Goal: Task Accomplishment & Management: Complete application form

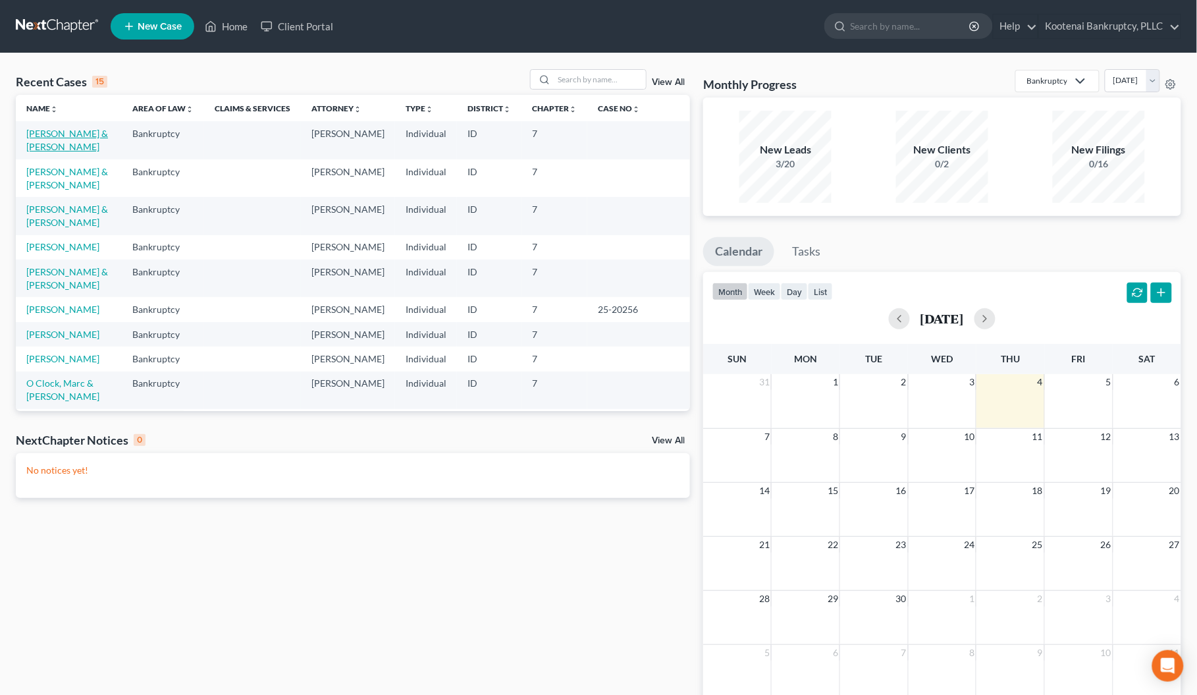
click at [76, 128] on link "[PERSON_NAME] & [PERSON_NAME]" at bounding box center [67, 140] width 82 height 24
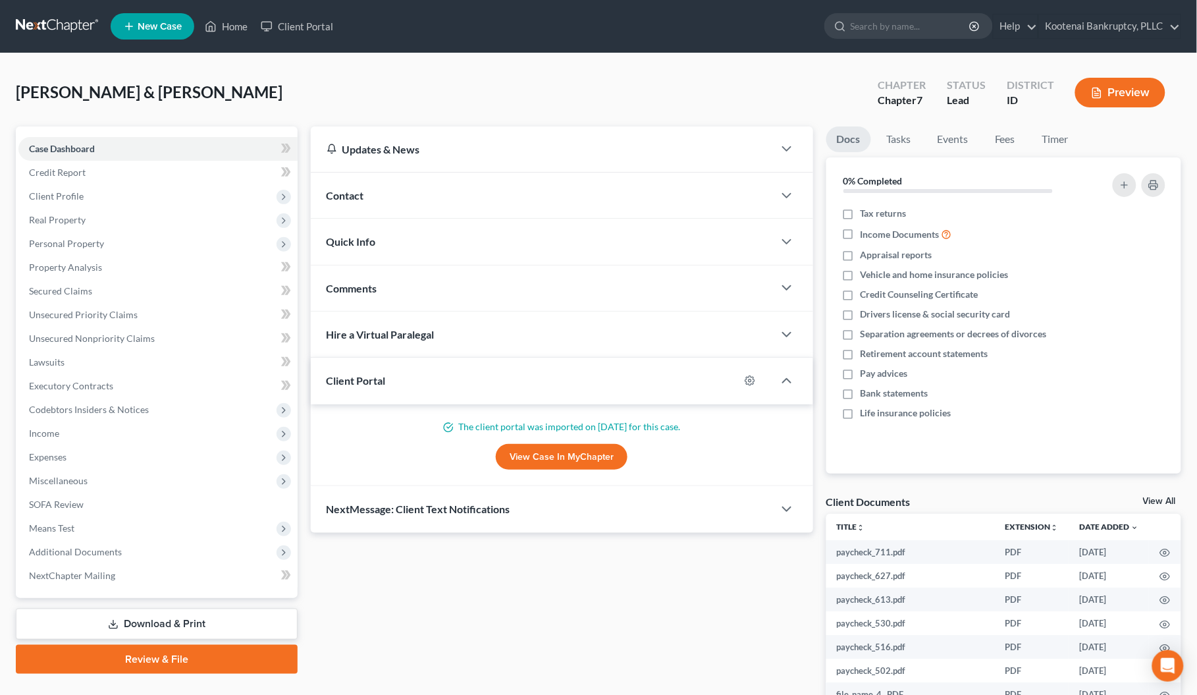
drag, startPoint x: 49, startPoint y: 238, endPoint x: 70, endPoint y: 286, distance: 52.2
click at [49, 239] on span "Personal Property" at bounding box center [66, 243] width 75 height 11
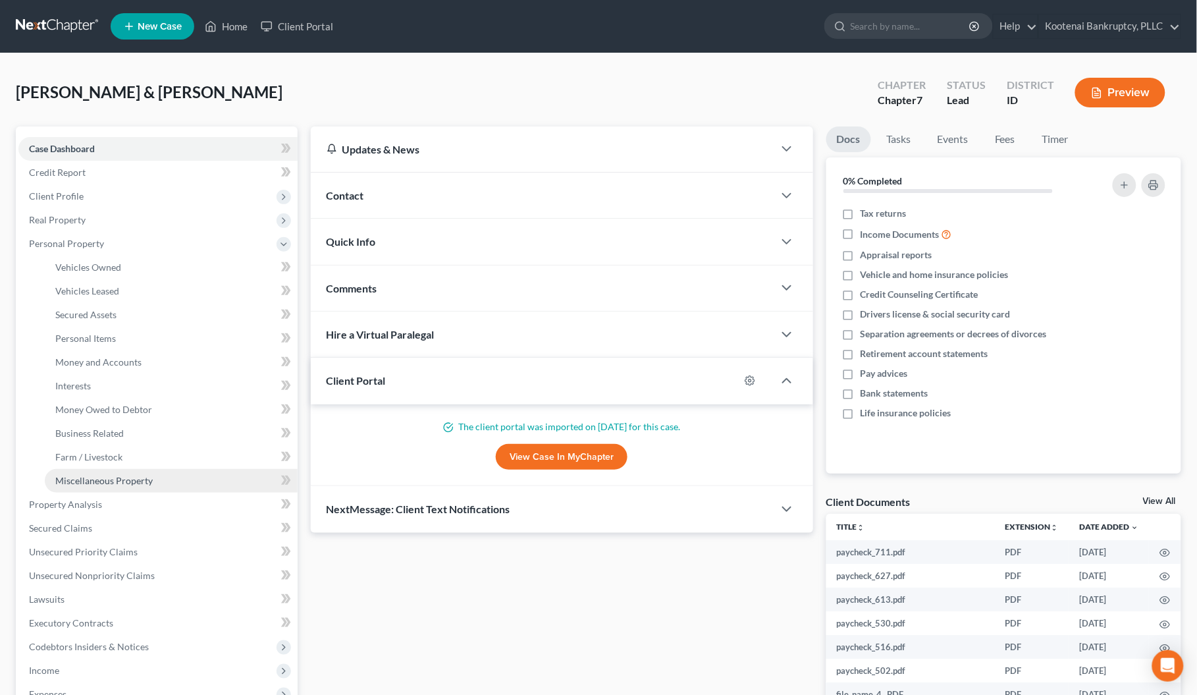
click at [80, 484] on span "Miscellaneous Property" at bounding box center [103, 480] width 97 height 11
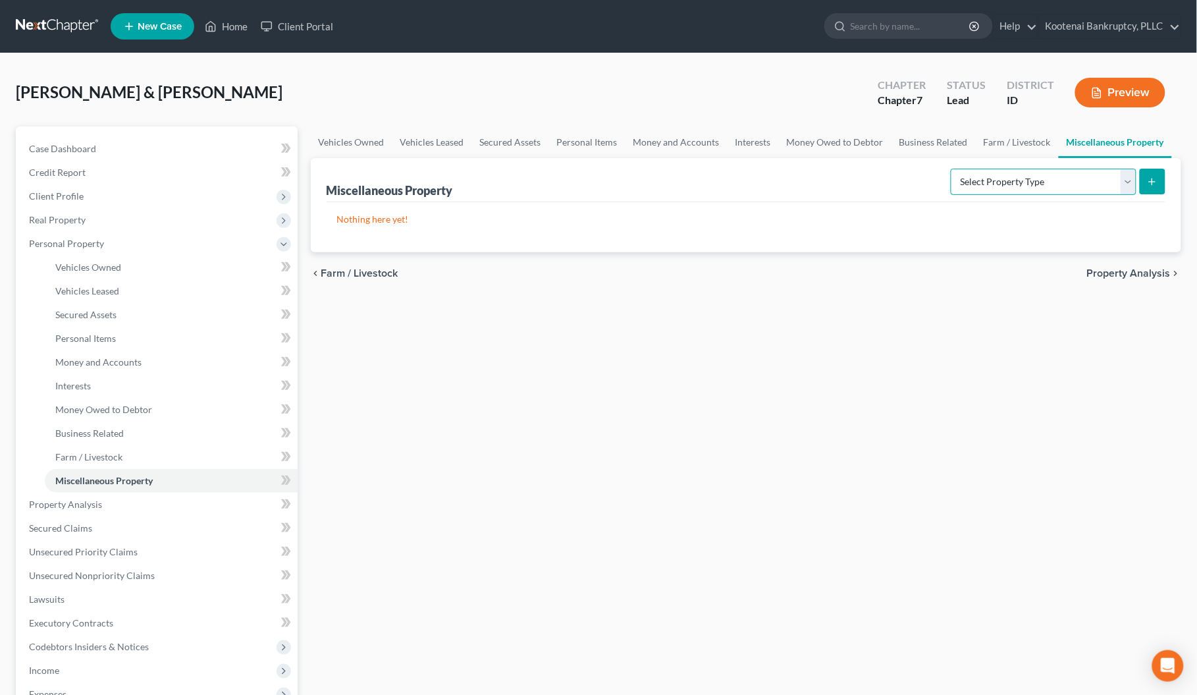
click at [1129, 182] on select "Select Property Type Assigned for Creditor Benefit [DATE] Holding for Another N…" at bounding box center [1044, 182] width 186 height 26
select select "transferred"
click at [951, 169] on select "Select Property Type Assigned for Creditor Benefit [DATE] Holding for Another N…" at bounding box center [1044, 182] width 186 height 26
click at [1149, 182] on icon "submit" at bounding box center [1152, 181] width 11 height 11
select select "Ordinary ([DATE])"
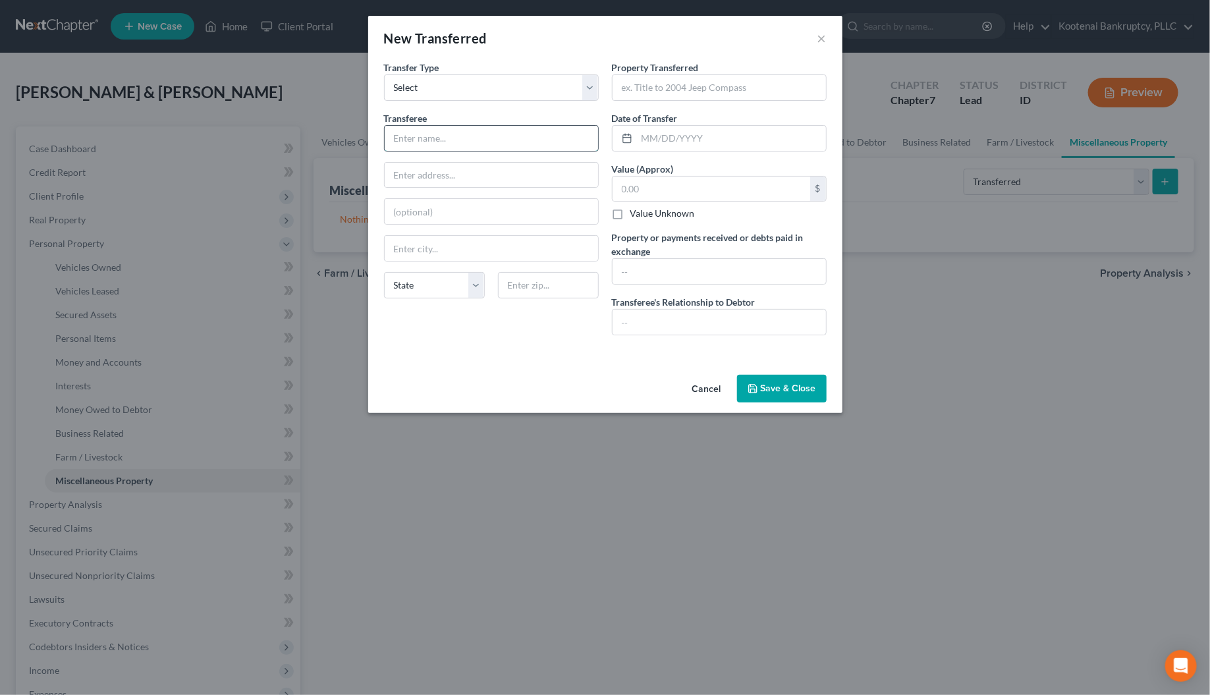
click at [421, 138] on input "text" at bounding box center [491, 138] width 213 height 25
type input "."
click at [668, 94] on input "text" at bounding box center [718, 87] width 213 height 25
type input "van"
click at [636, 272] on input "text" at bounding box center [718, 271] width 213 height 25
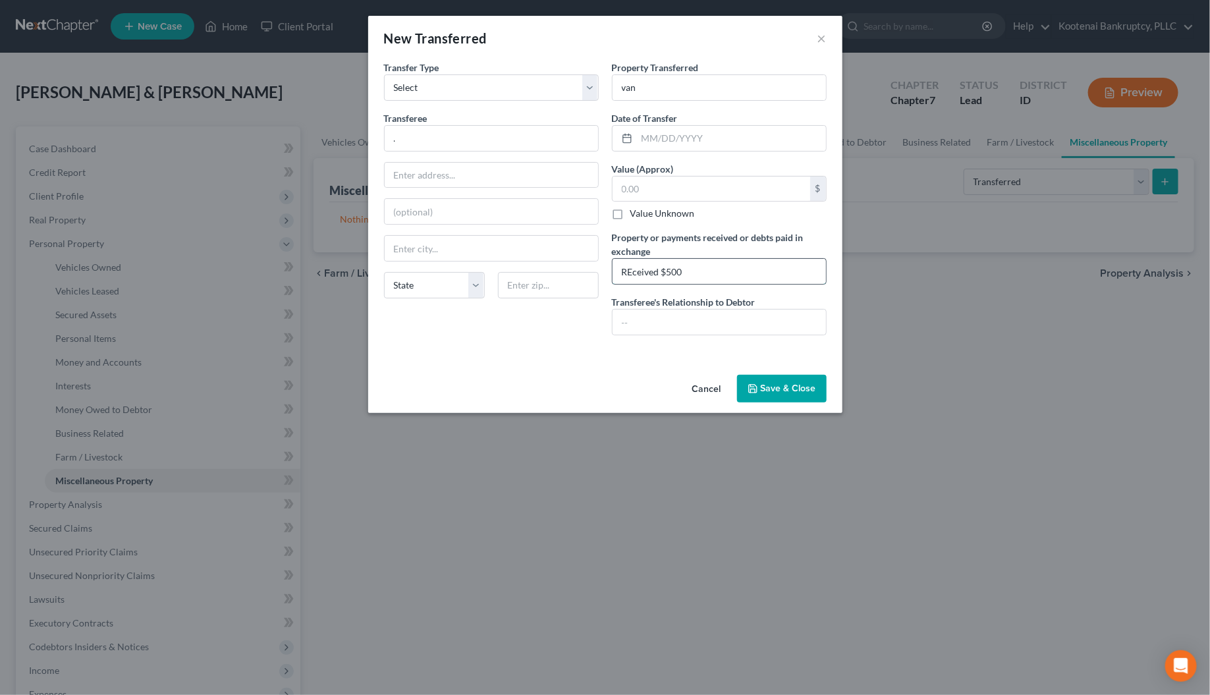
click at [626, 272] on input "REceived $500" at bounding box center [718, 271] width 213 height 25
click at [686, 269] on input "Received $500" at bounding box center [718, 271] width 213 height 25
type input "Received $500, used on tires for Dodge"
click at [769, 394] on button "Save & Close" at bounding box center [782, 389] width 90 height 28
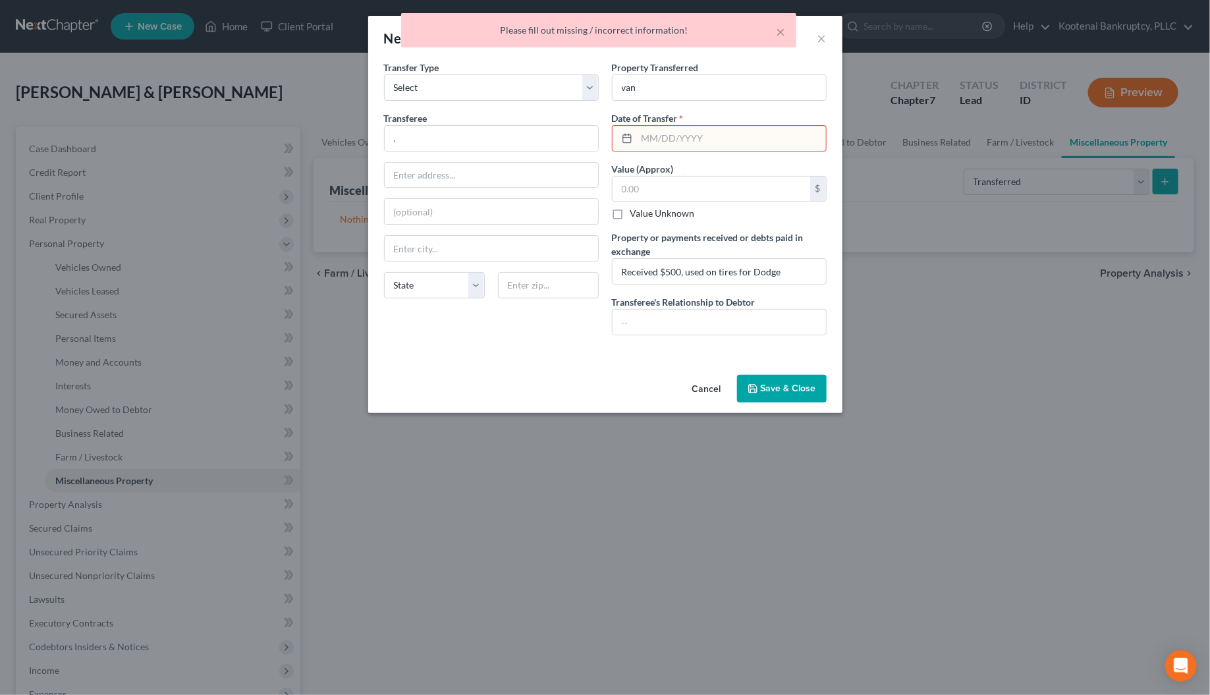
click at [649, 142] on input "text" at bounding box center [731, 138] width 189 height 25
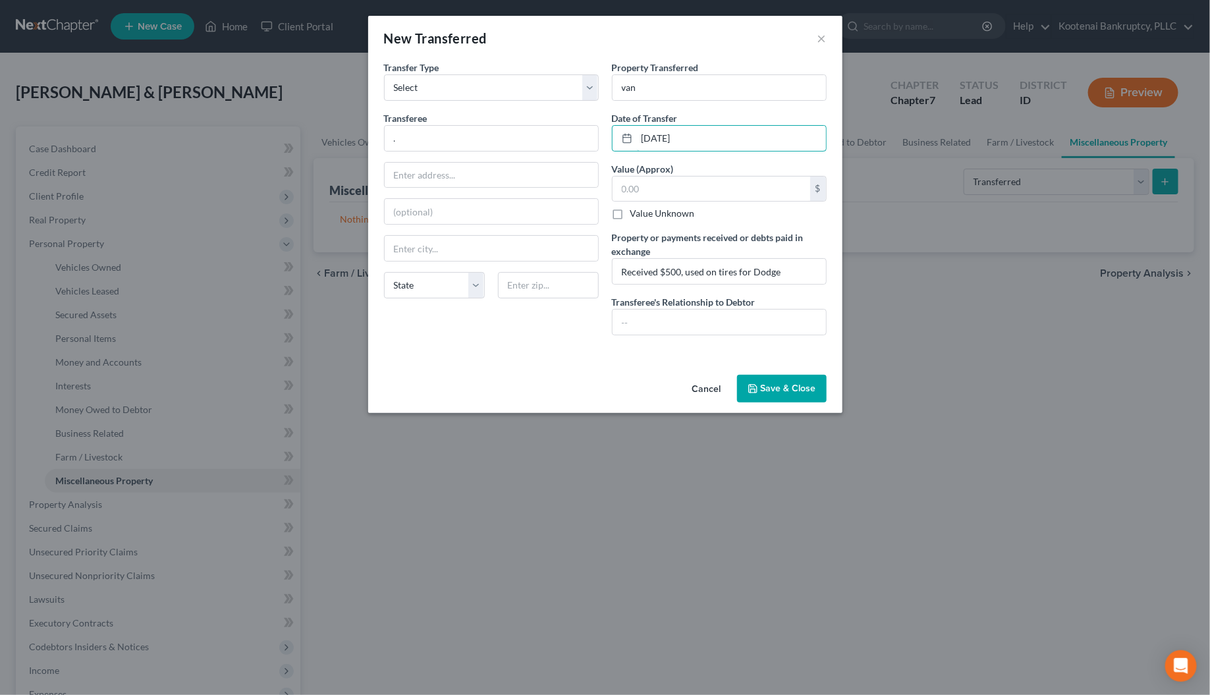
type input "[DATE]"
click at [772, 399] on button "Save & Close" at bounding box center [782, 389] width 90 height 28
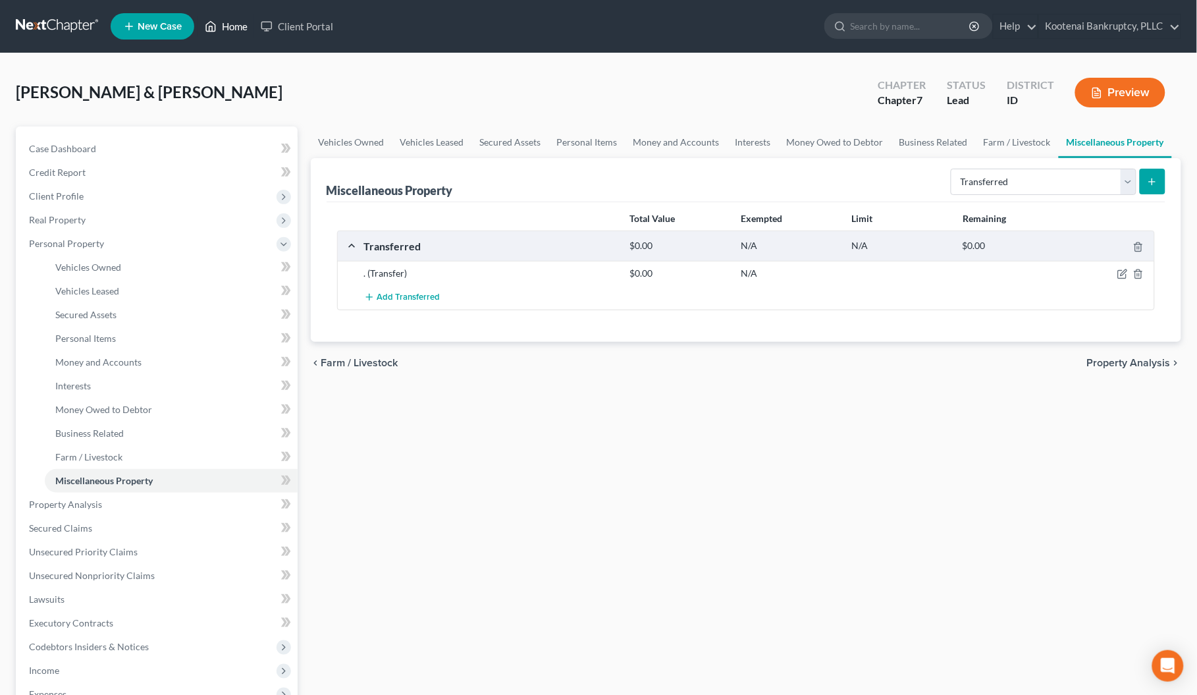
click at [239, 30] on link "Home" at bounding box center [226, 26] width 56 height 24
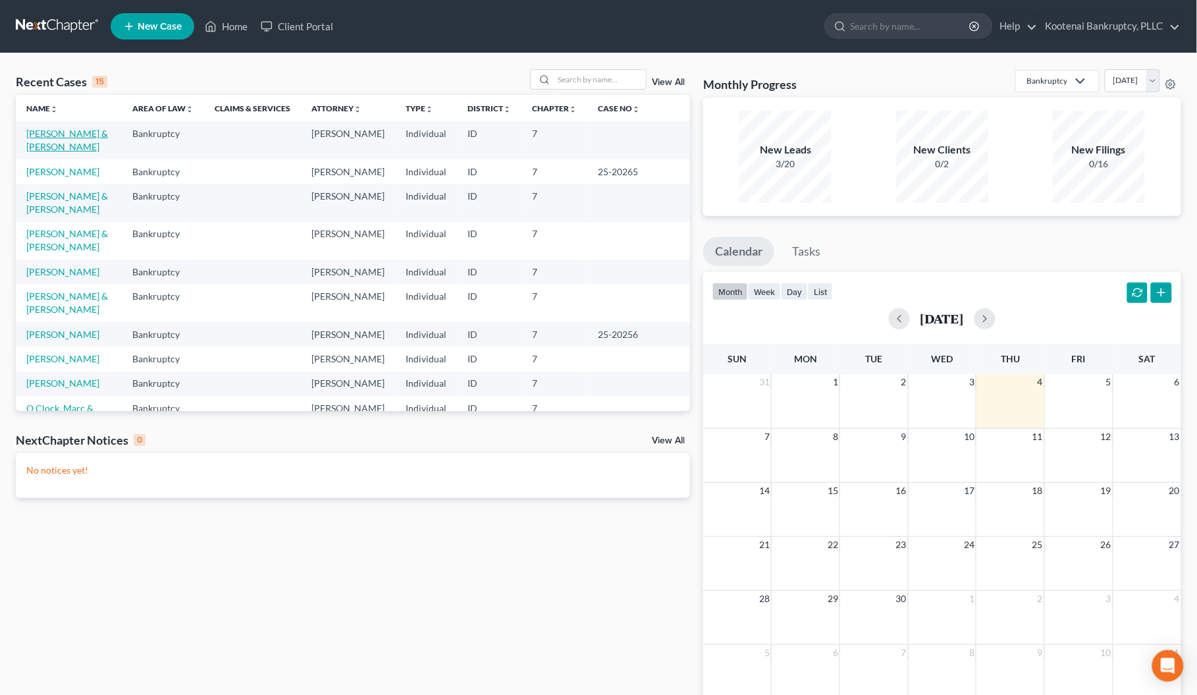
click at [69, 130] on link "[PERSON_NAME] & [PERSON_NAME]" at bounding box center [67, 140] width 82 height 24
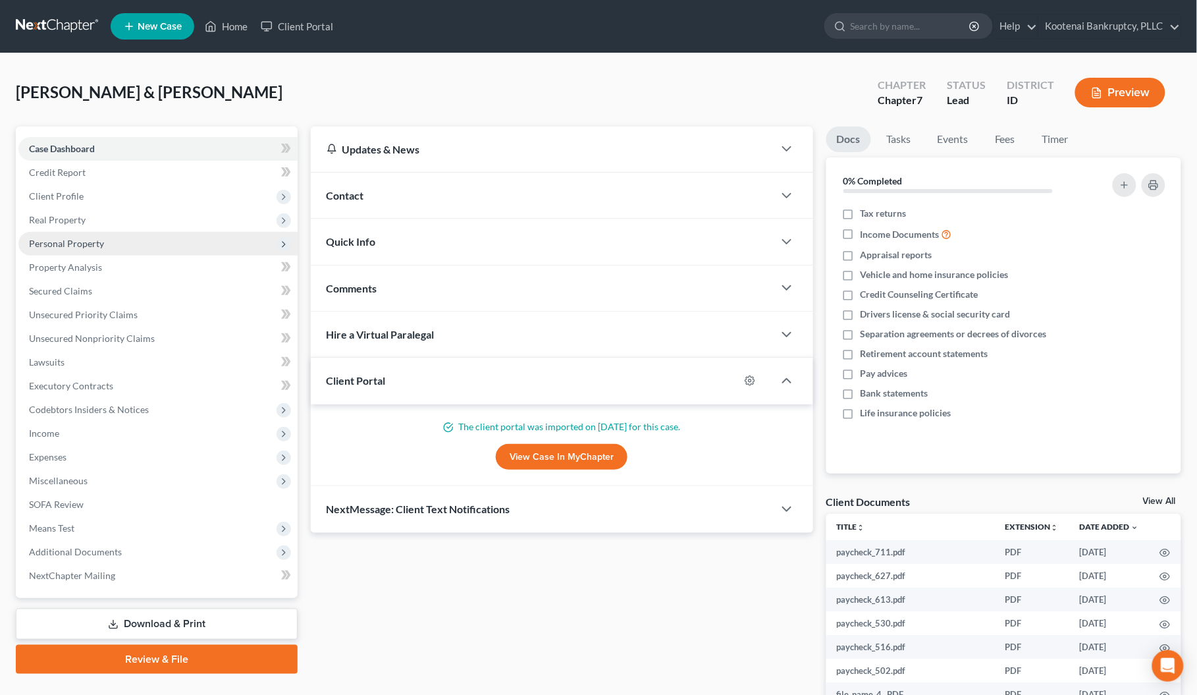
click at [41, 245] on span "Personal Property" at bounding box center [66, 243] width 75 height 11
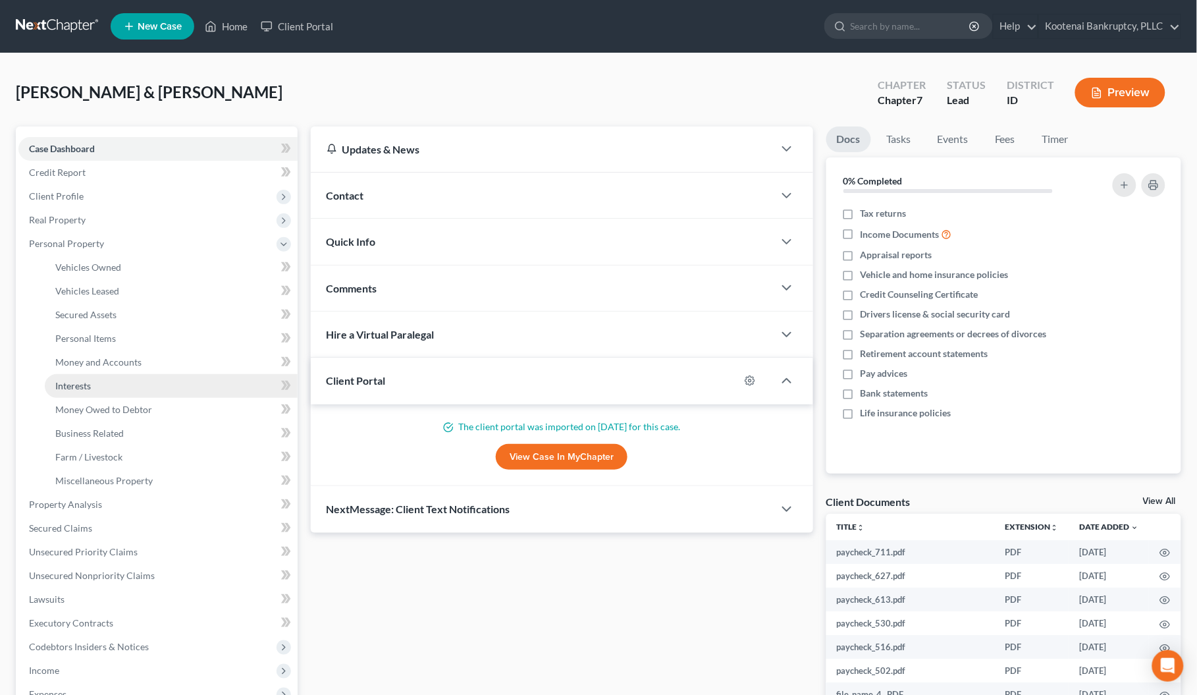
click at [73, 383] on span "Interests" at bounding box center [73, 385] width 36 height 11
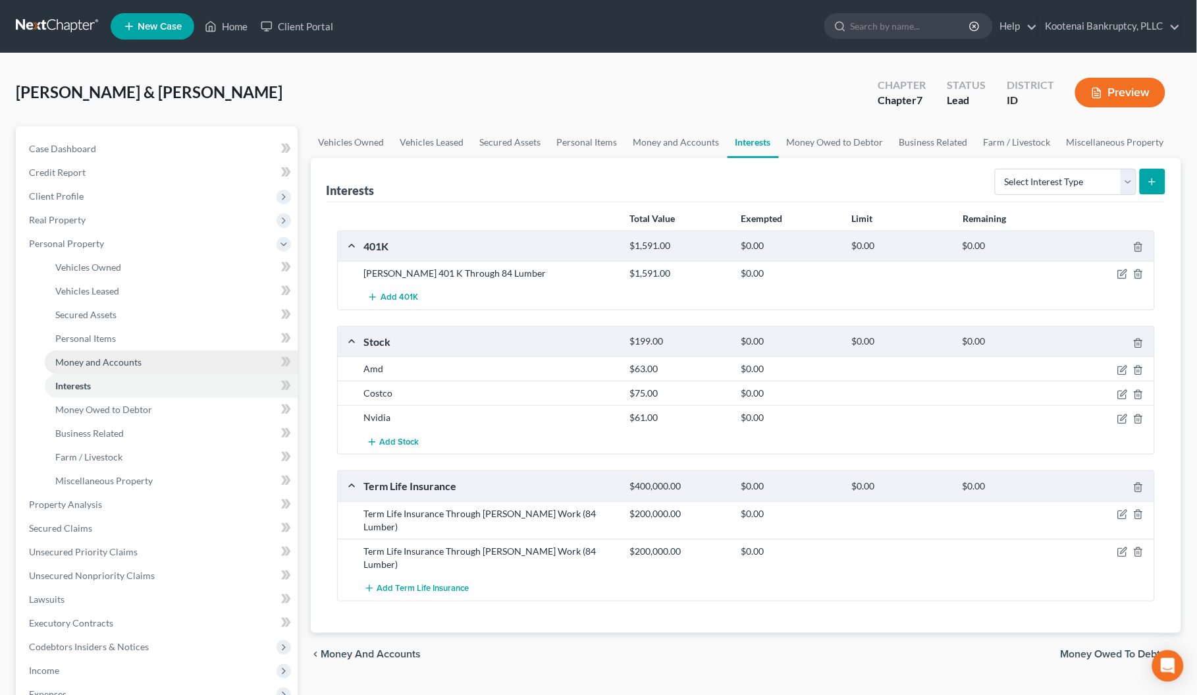
click at [86, 357] on span "Money and Accounts" at bounding box center [98, 361] width 86 height 11
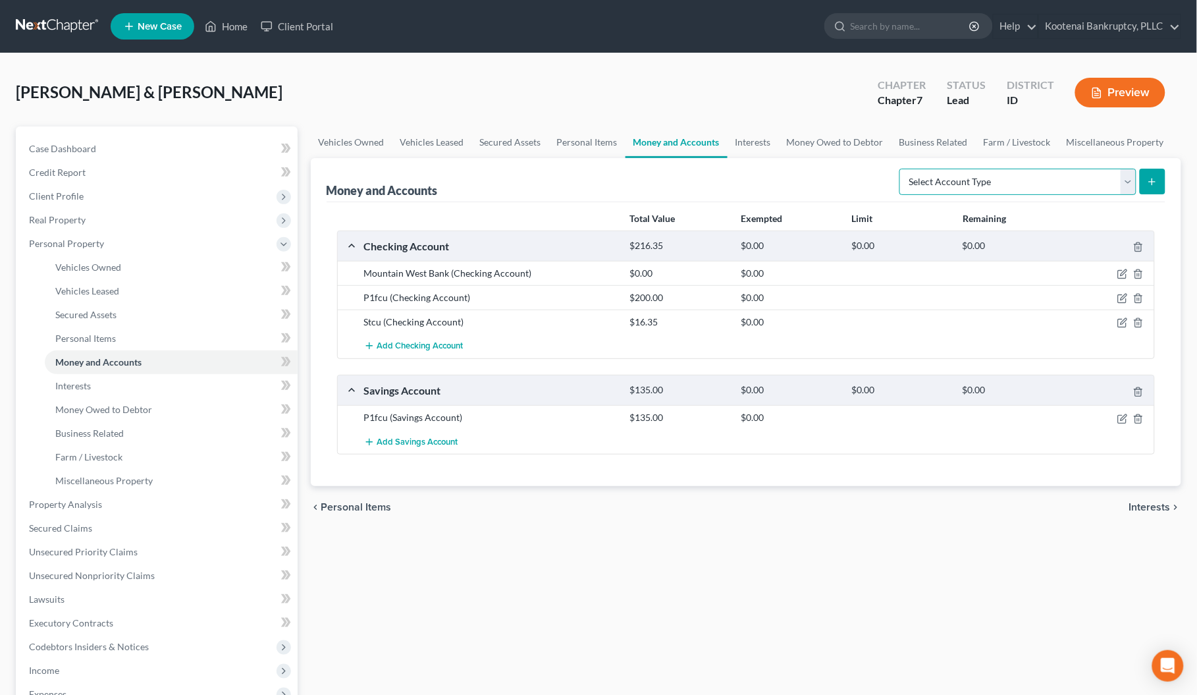
click at [1126, 178] on select "Select Account Type Brokerage Cash on Hand Certificates of Deposit Checking Acc…" at bounding box center [1018, 182] width 237 height 26
select select "other"
click at [902, 169] on select "Select Account Type Brokerage Cash on Hand Certificates of Deposit Checking Acc…" at bounding box center [1018, 182] width 237 height 26
click at [1147, 176] on button "submit" at bounding box center [1153, 182] width 26 height 26
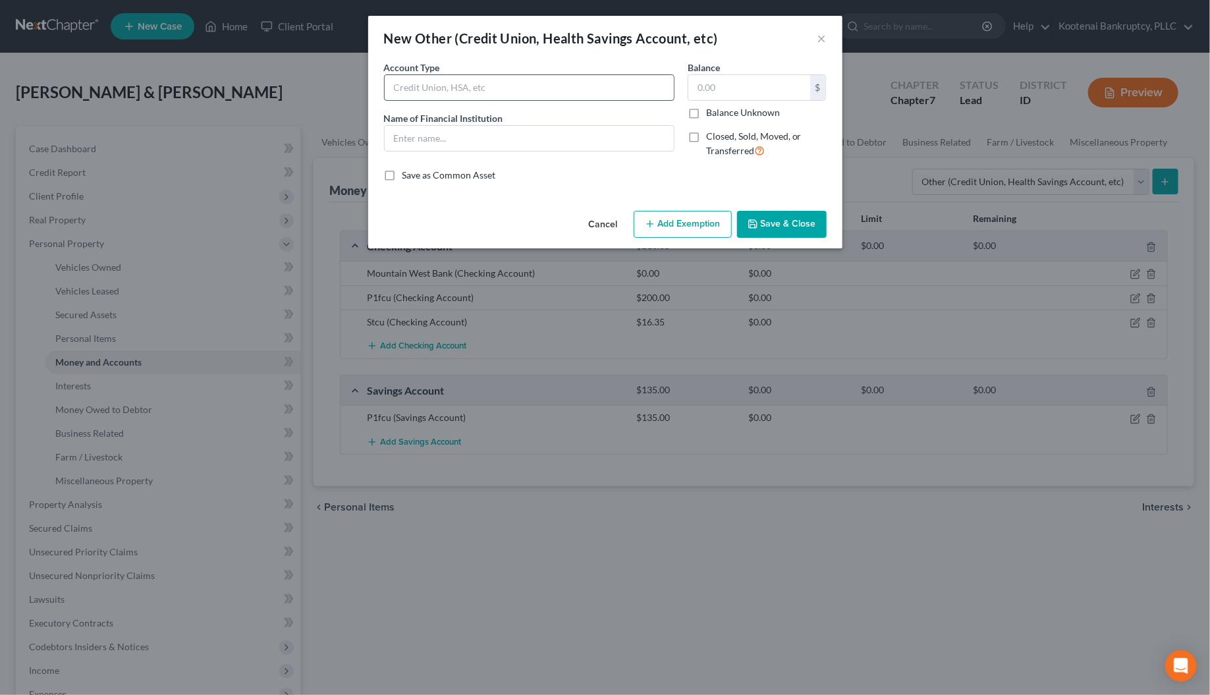
click at [402, 79] on input "text" at bounding box center [529, 87] width 289 height 25
type input "FSA"
click at [392, 134] on input "text" at bounding box center [529, 138] width 289 height 25
type input "Wex Health Inc"
click at [767, 225] on button "Save & Close" at bounding box center [782, 225] width 90 height 28
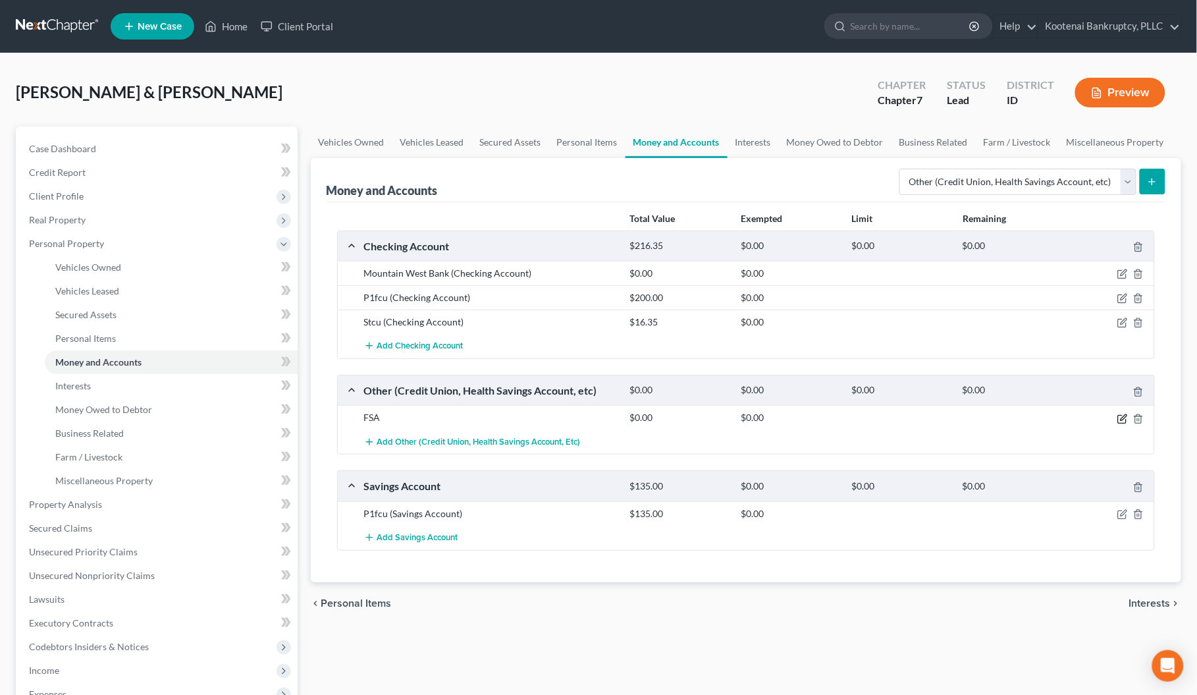
click at [1122, 423] on icon "button" at bounding box center [1122, 419] width 8 height 8
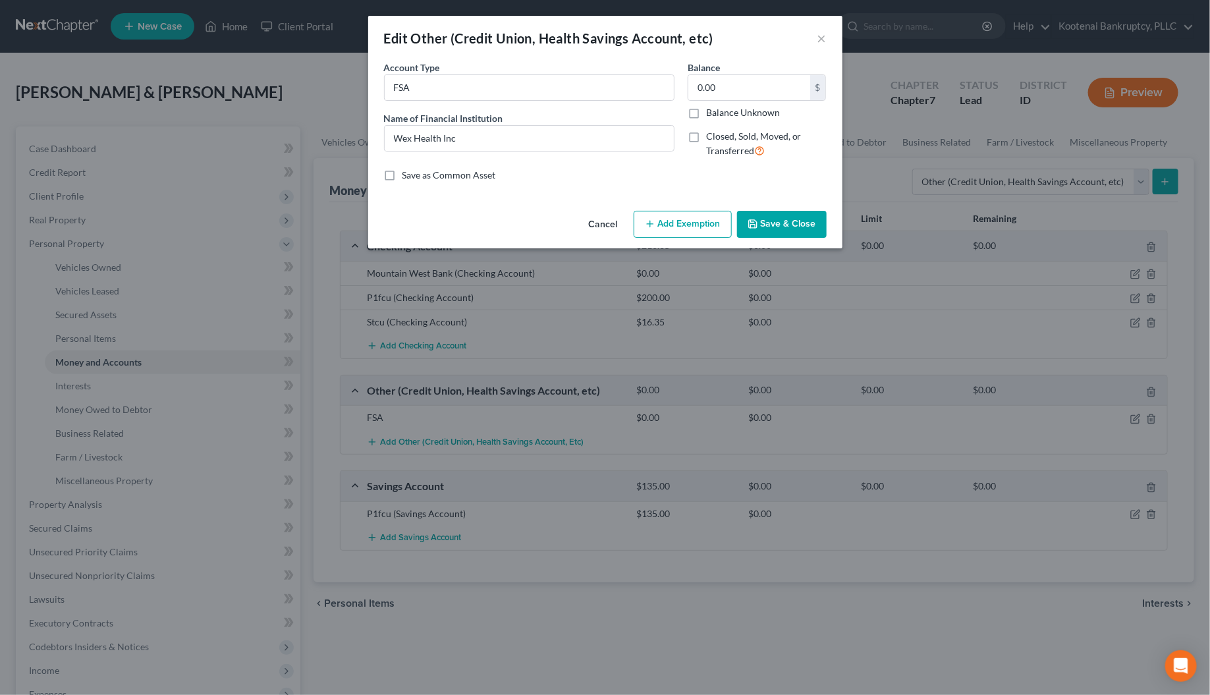
click at [695, 235] on button "Add Exemption" at bounding box center [683, 225] width 98 height 28
select select "2"
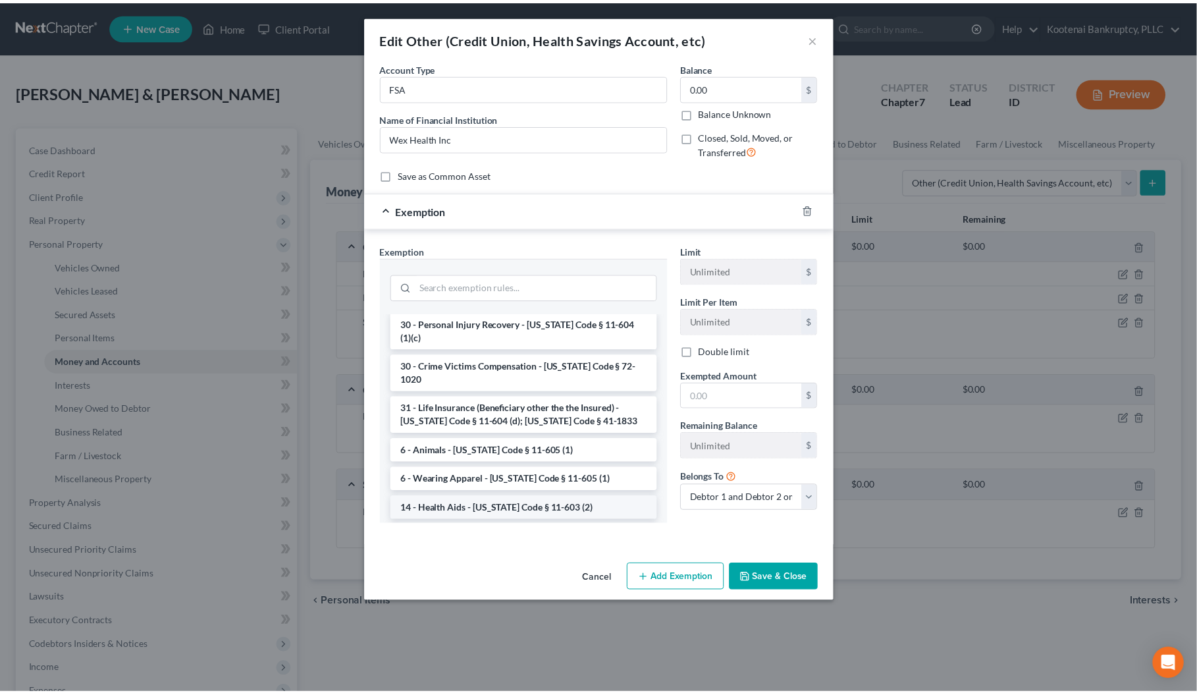
scroll to position [1235, 0]
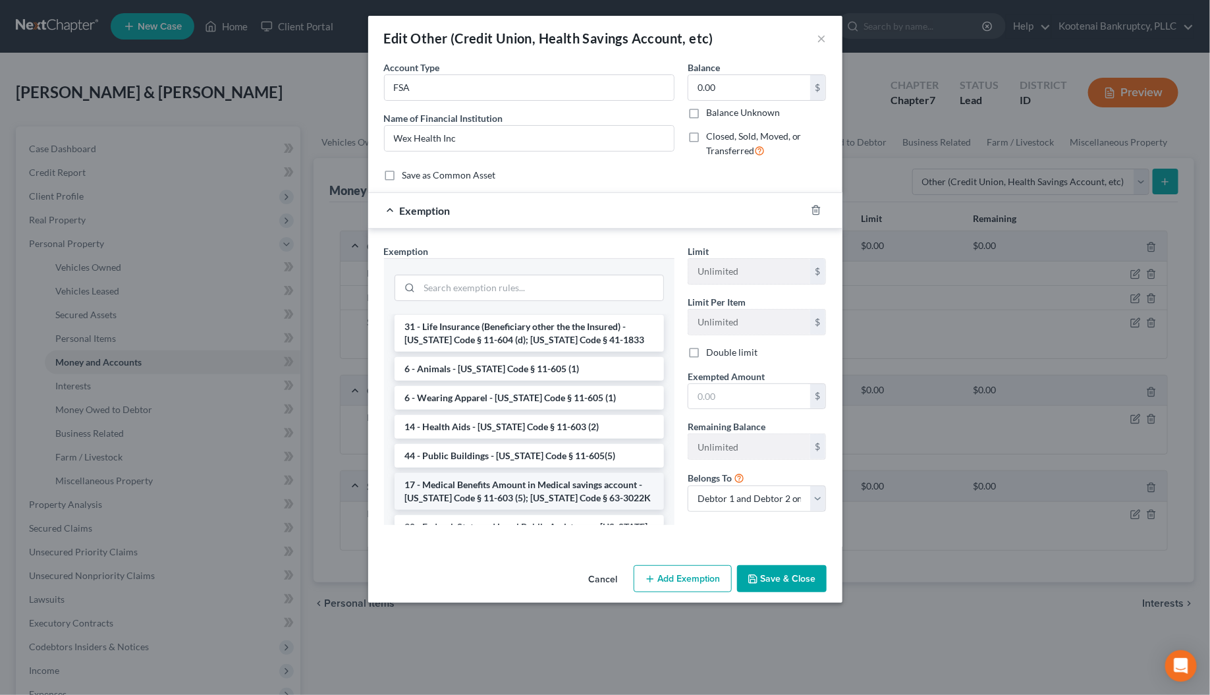
click at [495, 473] on li "17 - Medical Benefits Amount in Medical savings account - [US_STATE] Code § 11-…" at bounding box center [528, 491] width 269 height 37
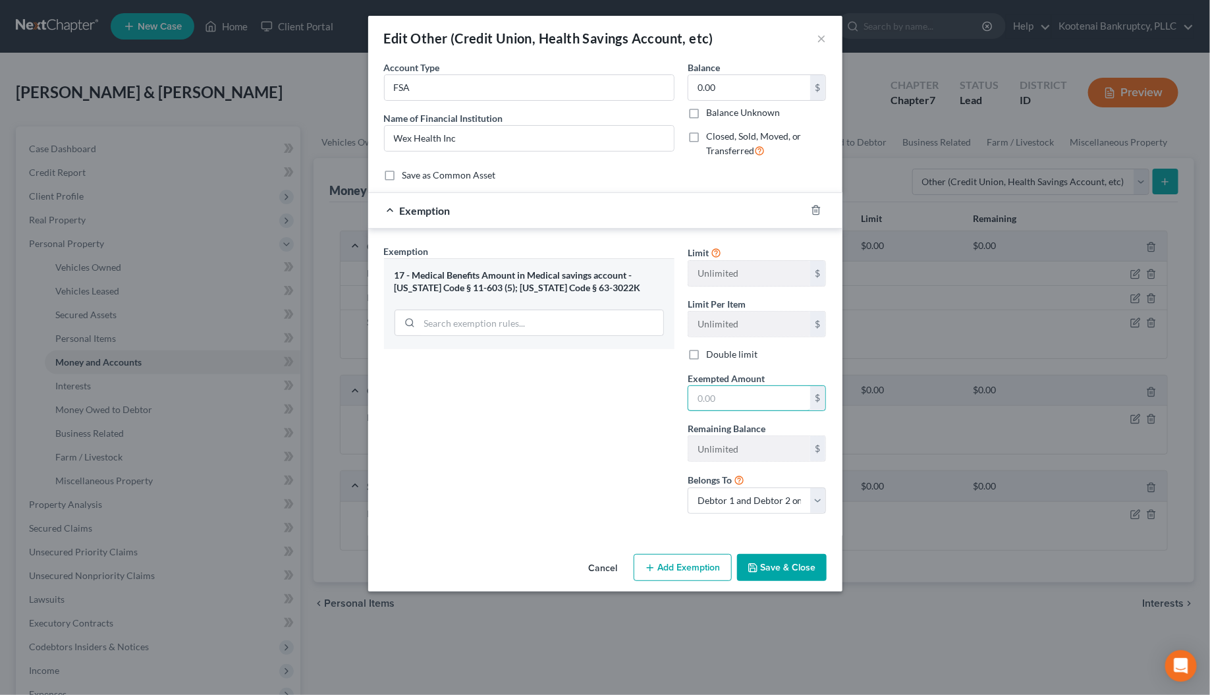
drag, startPoint x: 713, startPoint y: 395, endPoint x: 713, endPoint y: 422, distance: 27.0
click at [712, 404] on input "text" at bounding box center [749, 398] width 122 height 25
type input "0"
click at [634, 450] on div "Exemption Set must be selected for CA. Exemption * 17 - Medical Benefits Amount…" at bounding box center [529, 384] width 304 height 280
click at [797, 567] on button "Save & Close" at bounding box center [782, 568] width 90 height 28
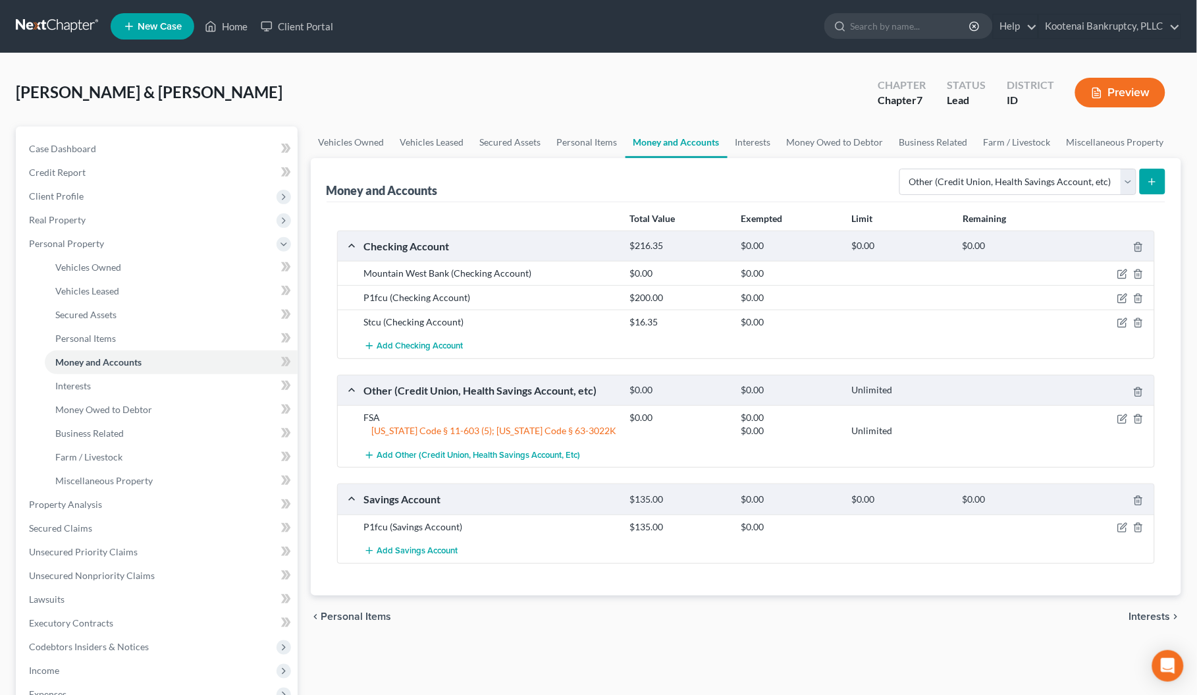
click at [1121, 425] on div "$0.00 Unlimited" at bounding box center [890, 430] width 532 height 13
click at [1125, 421] on icon "button" at bounding box center [1123, 419] width 11 height 11
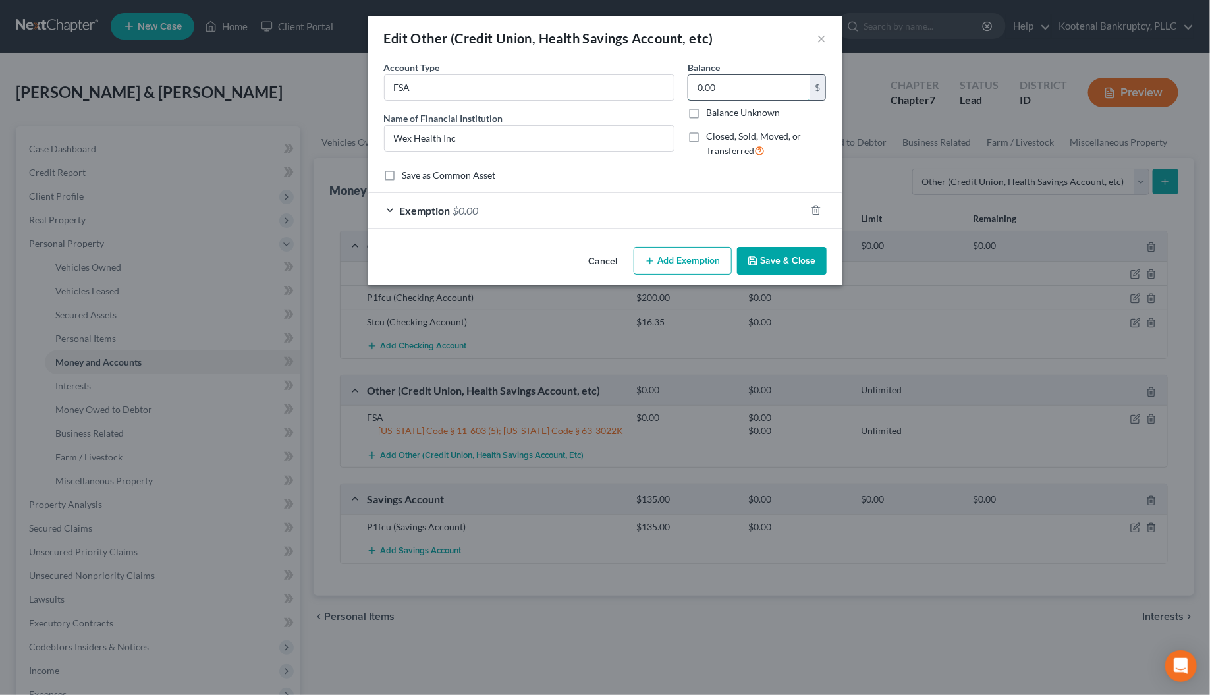
click at [718, 84] on input "0.00" at bounding box center [749, 87] width 122 height 25
type input "302.80"
click at [387, 207] on div "Exemption $0.00" at bounding box center [586, 210] width 437 height 35
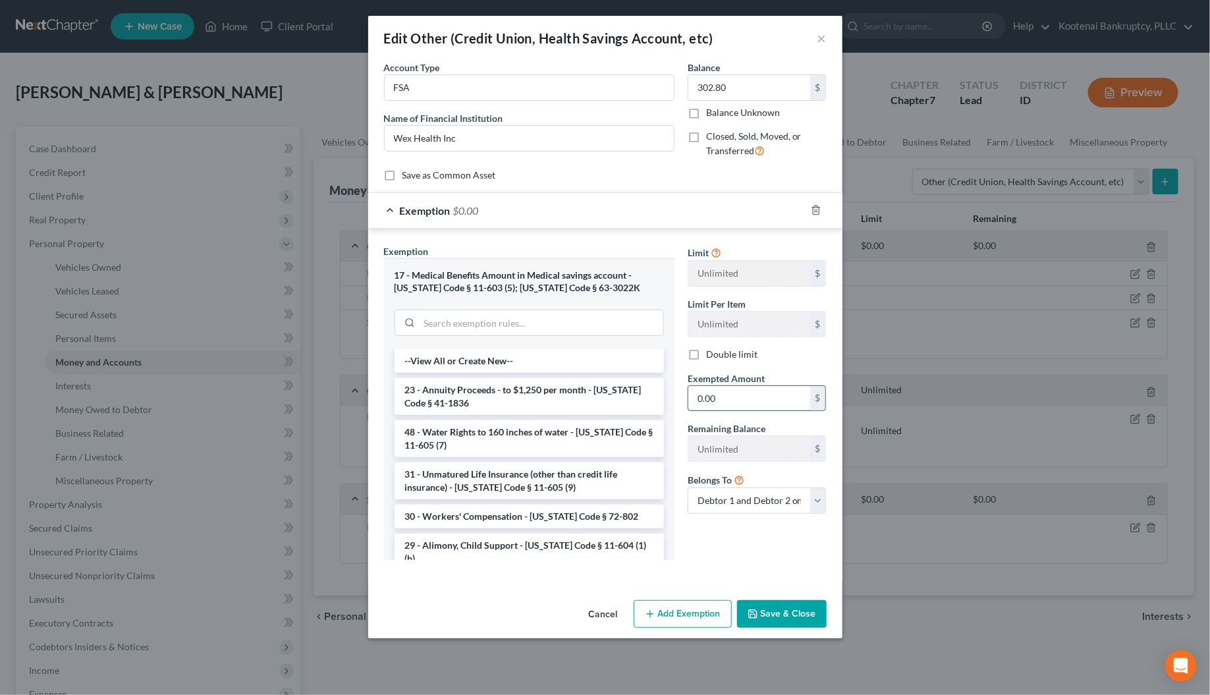
click at [724, 405] on input "0.00" at bounding box center [749, 398] width 122 height 25
type input "302.80"
click at [769, 620] on button "Save & Close" at bounding box center [782, 614] width 90 height 28
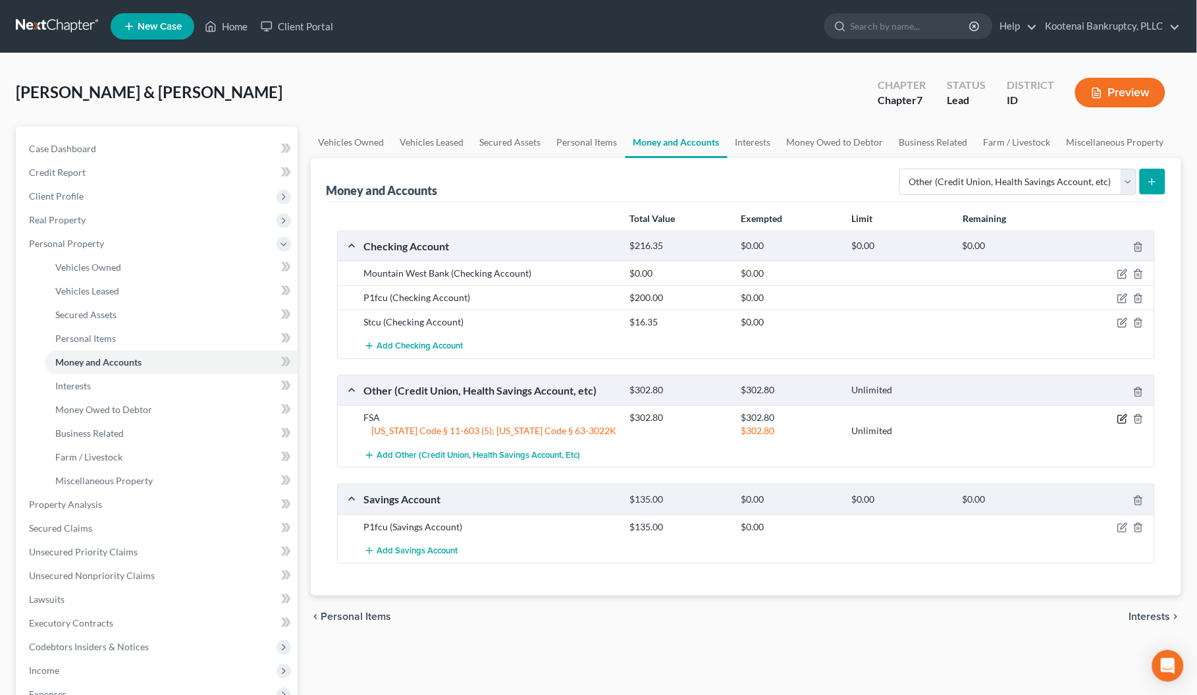
click at [1124, 423] on icon "button" at bounding box center [1122, 419] width 8 height 8
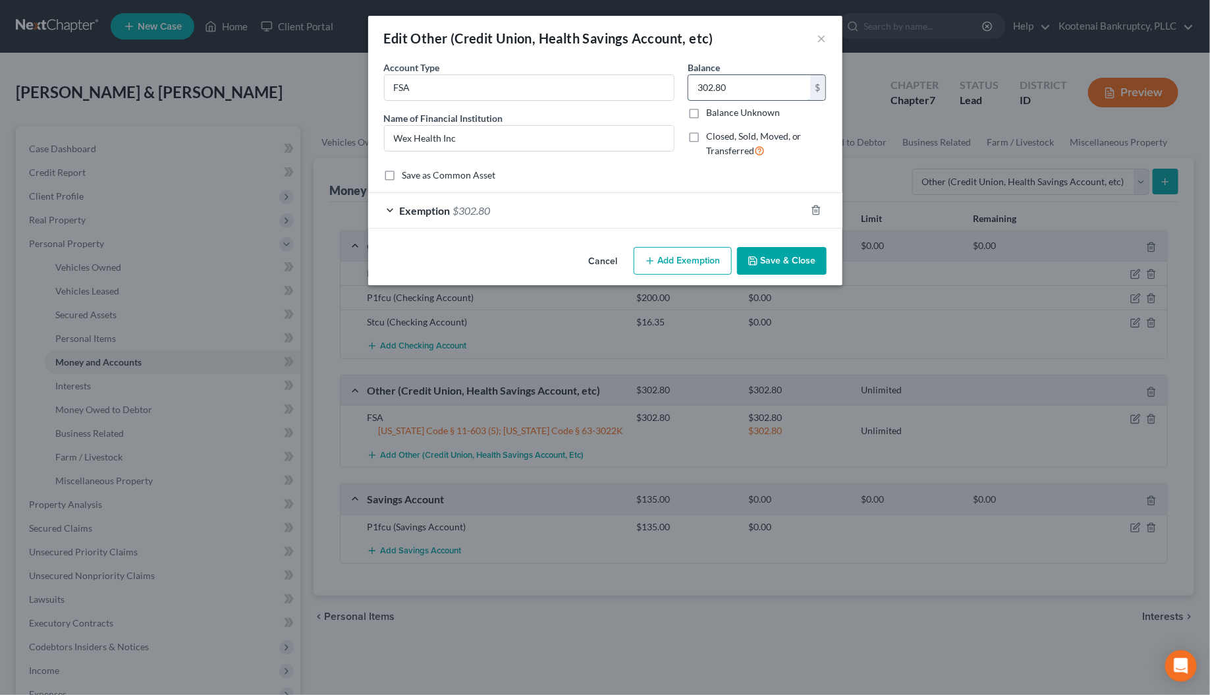
click at [733, 92] on input "302.80" at bounding box center [749, 87] width 122 height 25
type input "152.80"
click at [393, 211] on div "Exemption $302.80" at bounding box center [586, 210] width 437 height 35
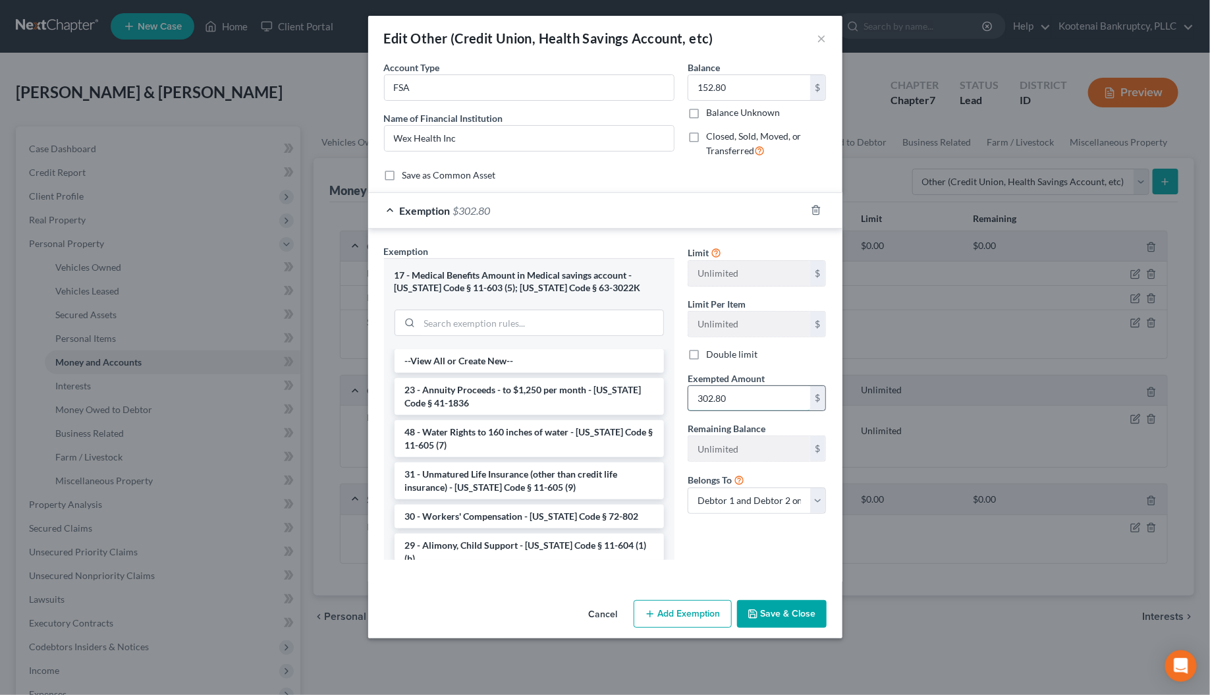
click at [745, 404] on input "302.80" at bounding box center [749, 398] width 122 height 25
type input "152.80"
click at [764, 610] on button "Save & Close" at bounding box center [782, 614] width 90 height 28
